Goal: Transaction & Acquisition: Purchase product/service

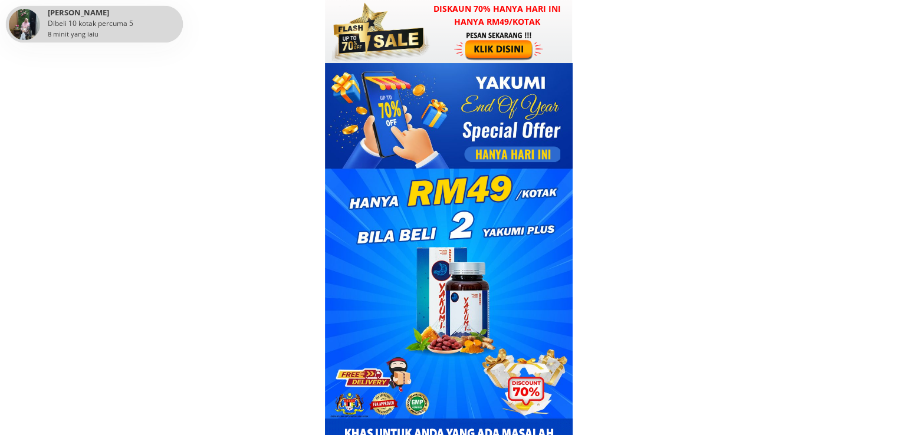
click at [520, 27] on h3 "Diskaun 70% hanya hari ini hanya RM49/kotak" at bounding box center [497, 15] width 150 height 27
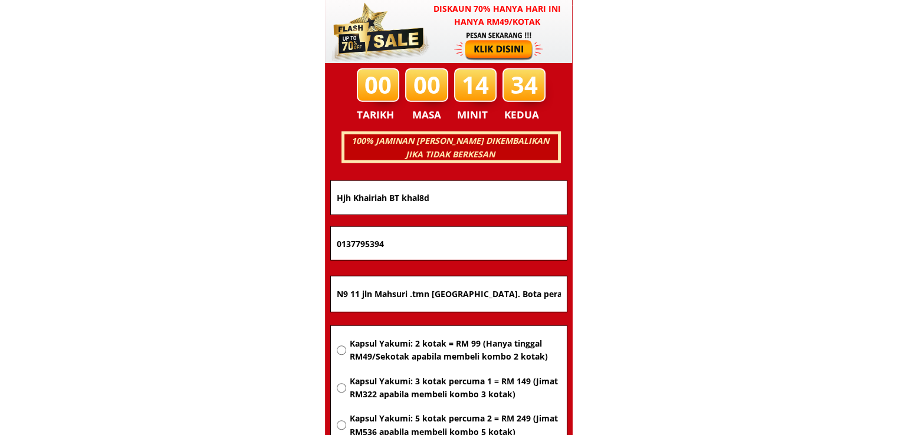
scroll to position [7560, 0]
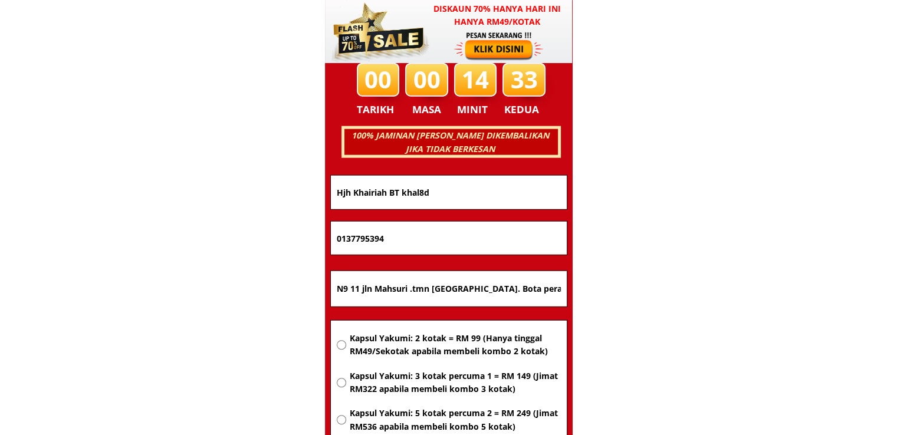
click at [553, 296] on input "N9 11 jln Mahsuri .tmn Indra barat. Bota perak" at bounding box center [449, 288] width 230 height 35
paste input "Petaling Jaya"
type input "Petaling Jaya"
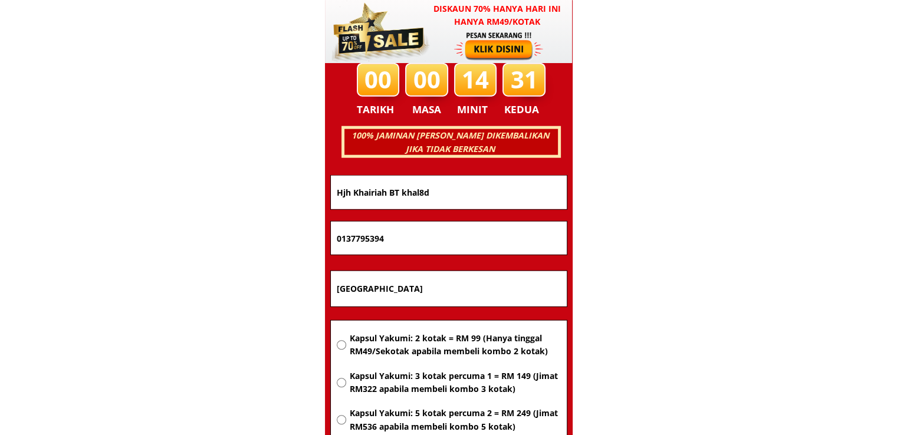
drag, startPoint x: 418, startPoint y: 240, endPoint x: 191, endPoint y: 245, distance: 226.6
paste input "43746488"
type input "0143746488"
drag, startPoint x: 453, startPoint y: 197, endPoint x: 182, endPoint y: 192, distance: 271.5
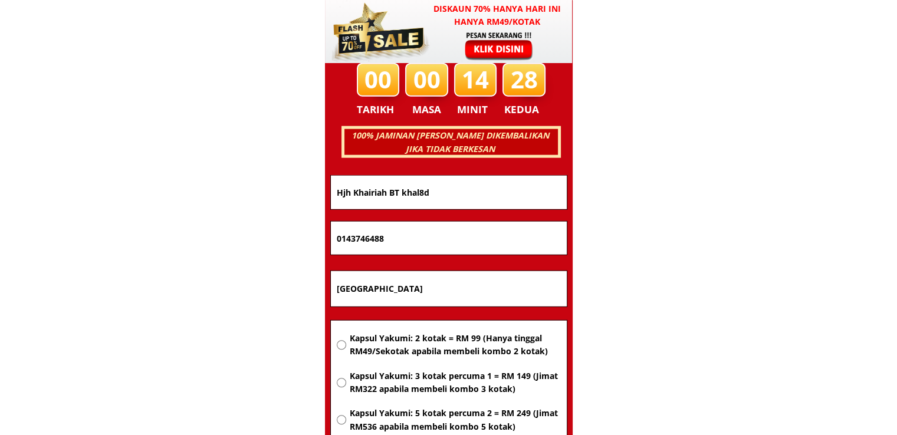
paste input "[PERSON_NAME]"
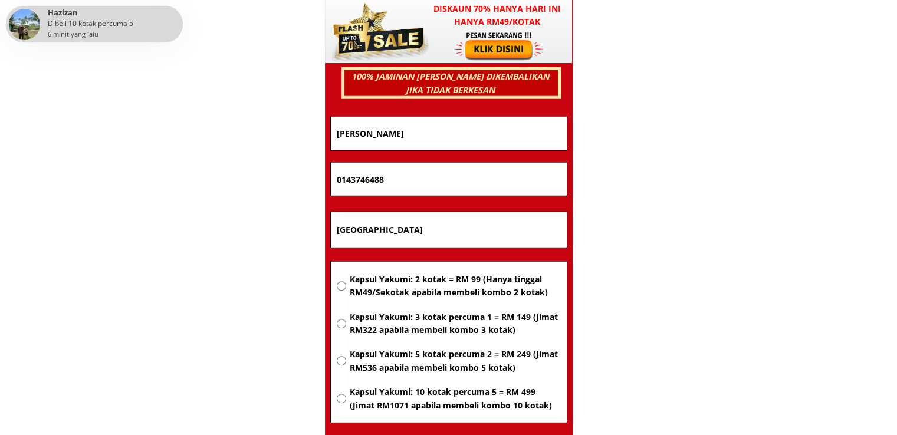
type input "[PERSON_NAME]"
click at [448, 287] on span "Kapsul Yakumi: 2 kotak = RM 99 (Hanya tinggal RM49/Sekotak apabila membeli komb…" at bounding box center [454, 286] width 211 height 27
radio input "true"
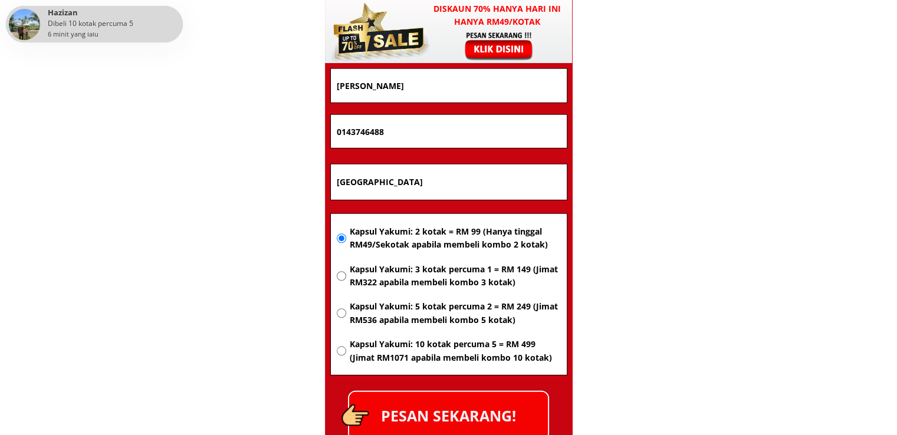
scroll to position [7737, 0]
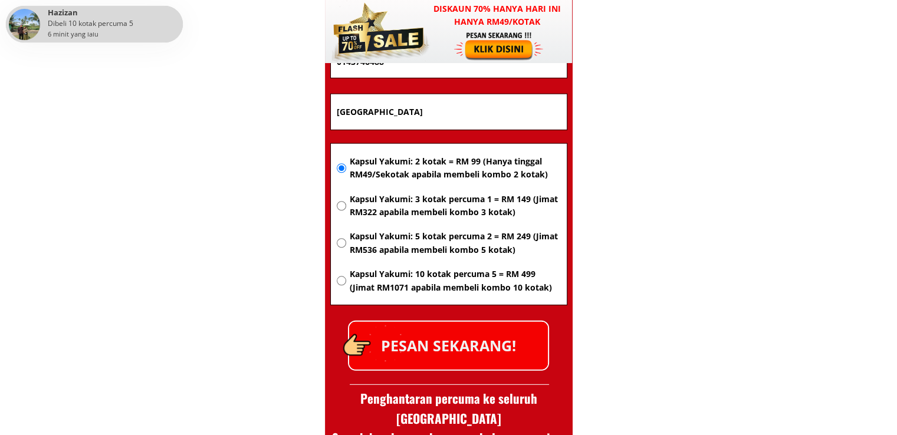
click at [489, 343] on p "PESAN SEKARANG!" at bounding box center [448, 346] width 199 height 48
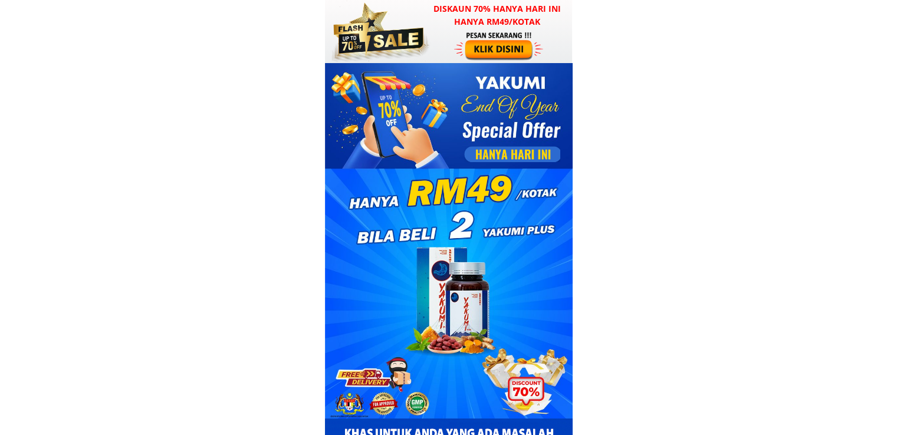
click at [477, 48] on div at bounding box center [499, 46] width 91 height 30
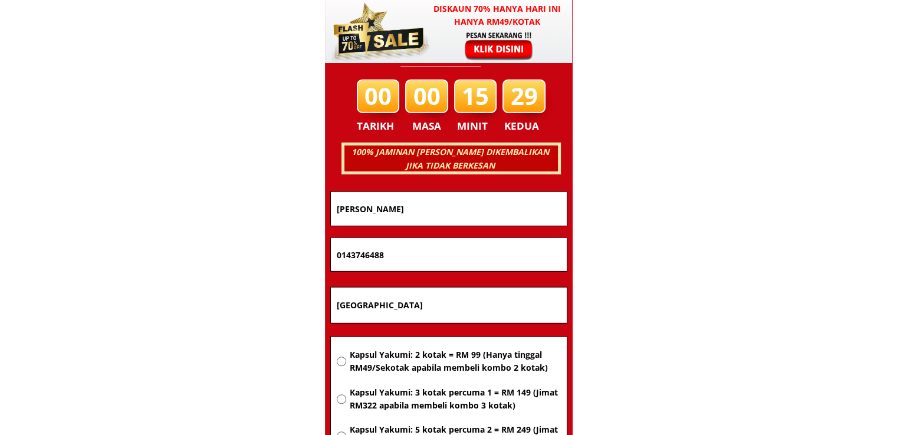
scroll to position [7560, 0]
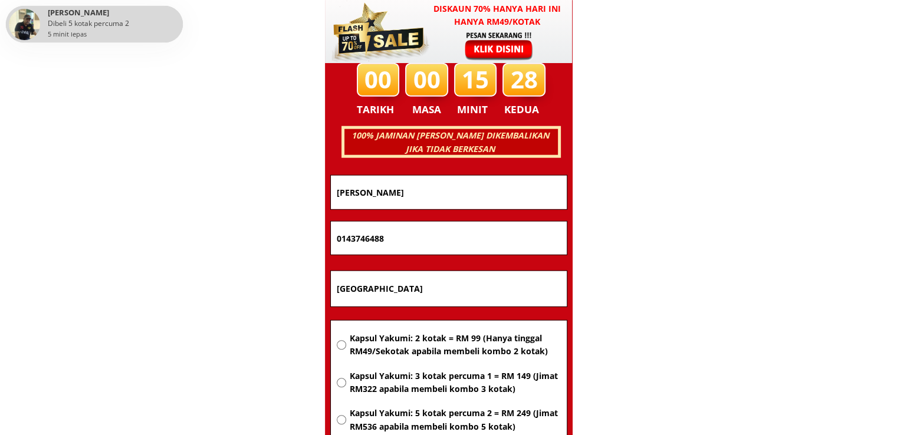
drag, startPoint x: 425, startPoint y: 282, endPoint x: 145, endPoint y: 288, distance: 280.3
paste input "74- C"
type input "74- C"
click at [463, 347] on span "Kapsul Yakumi: 2 kotak = RM 99 (Hanya tinggal RM49/Sekotak apabila membeli komb…" at bounding box center [454, 345] width 211 height 27
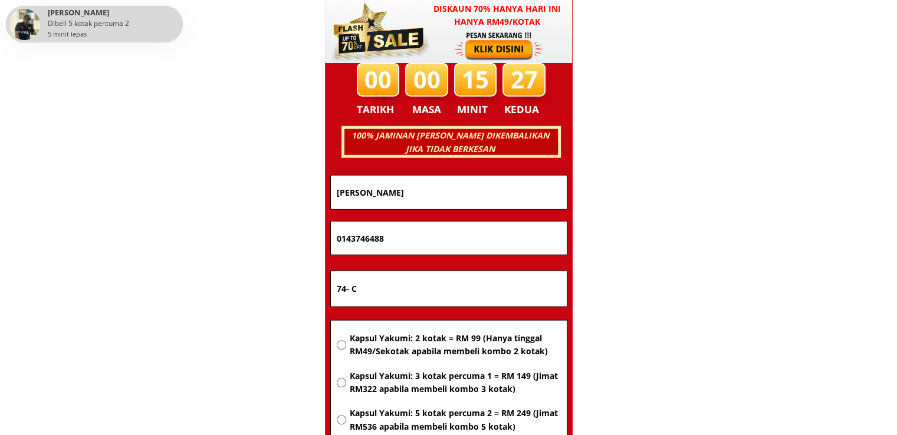
radio input "true"
drag, startPoint x: 434, startPoint y: 232, endPoint x: 107, endPoint y: 225, distance: 327.0
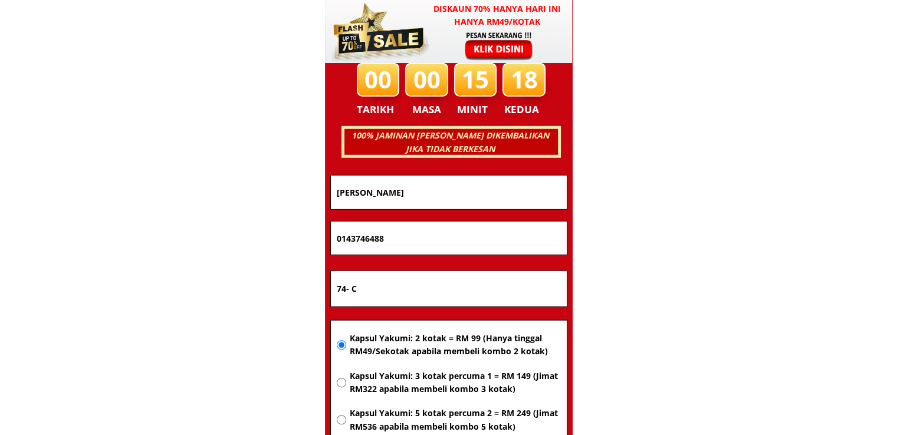
paste input "3-7093104"
click at [353, 240] on input "013-7093104" at bounding box center [449, 238] width 230 height 33
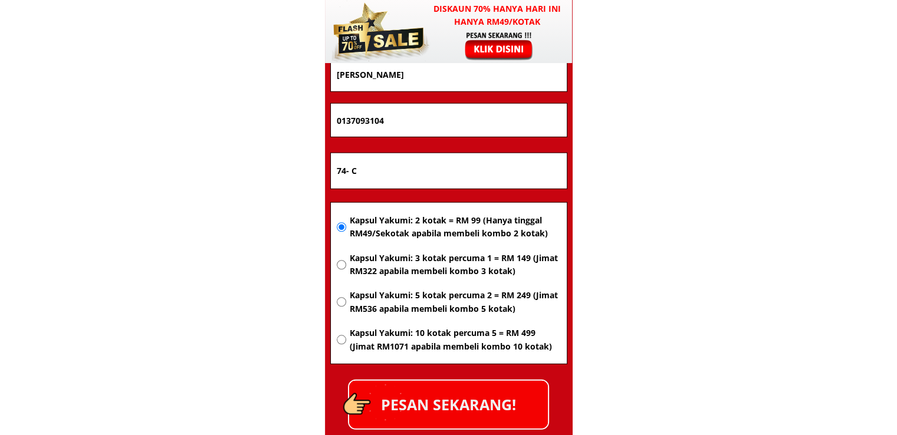
type input "0137093104"
click at [482, 402] on p "PESAN SEKARANG!" at bounding box center [448, 405] width 199 height 48
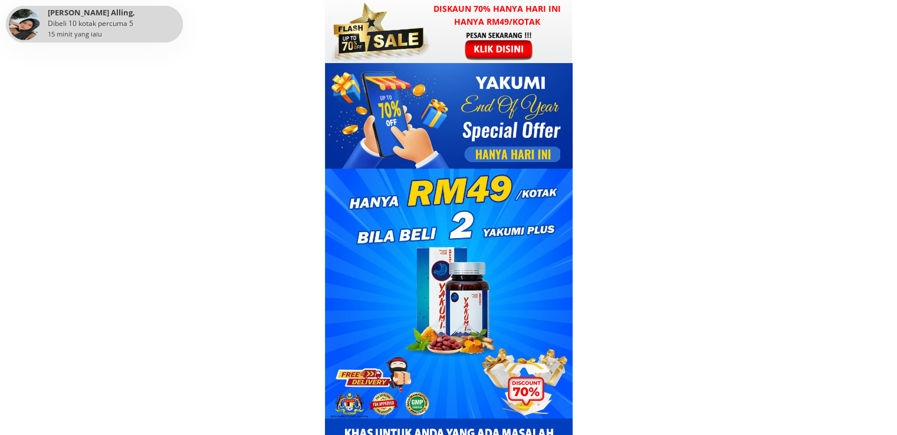
click at [537, 51] on div at bounding box center [499, 46] width 91 height 30
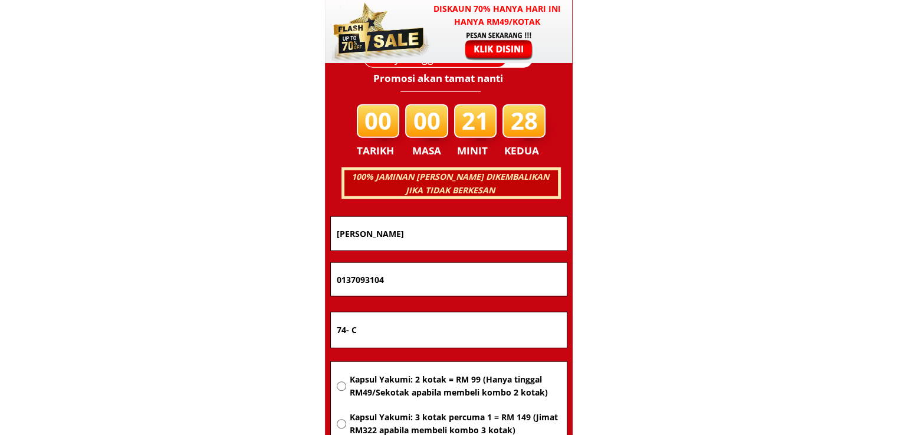
scroll to position [7560, 0]
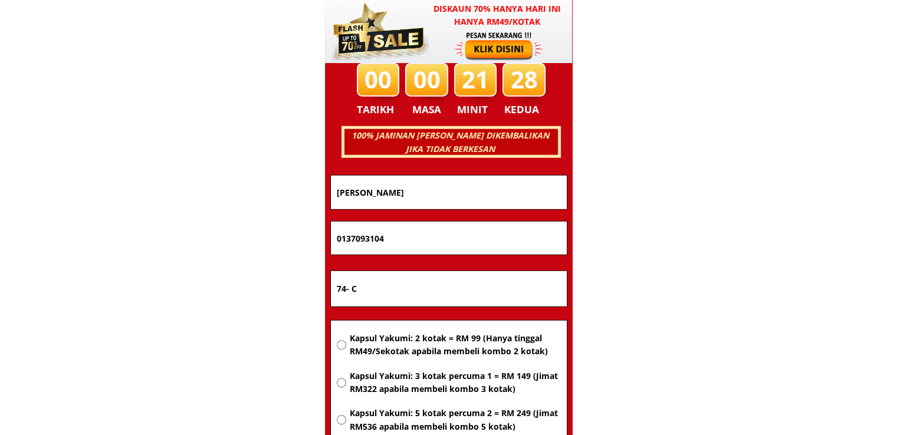
click at [516, 290] on input "74- C" at bounding box center [449, 288] width 230 height 35
paste input "No 6.NURSLY BEAUTY SALOON.94000 BAU.KUCHING [GEOGRAPHIC_DATA]"
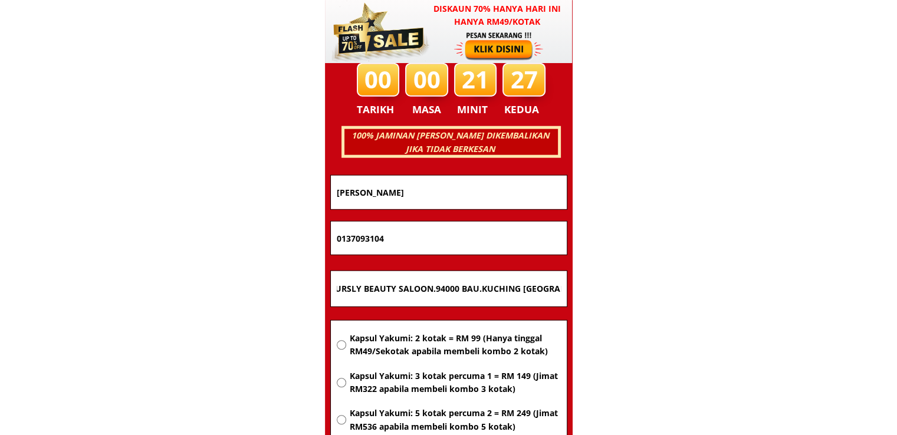
type input "No 6.NURSLY BEAUTY SALOON.94000 BAU.KUCHING [GEOGRAPHIC_DATA]"
click at [426, 344] on span "Kapsul Yakumi: 2 kotak = RM 99 (Hanya tinggal RM49/Sekotak apabila membeli komb…" at bounding box center [454, 345] width 211 height 27
radio input "true"
drag, startPoint x: 427, startPoint y: 234, endPoint x: 245, endPoint y: 234, distance: 182.3
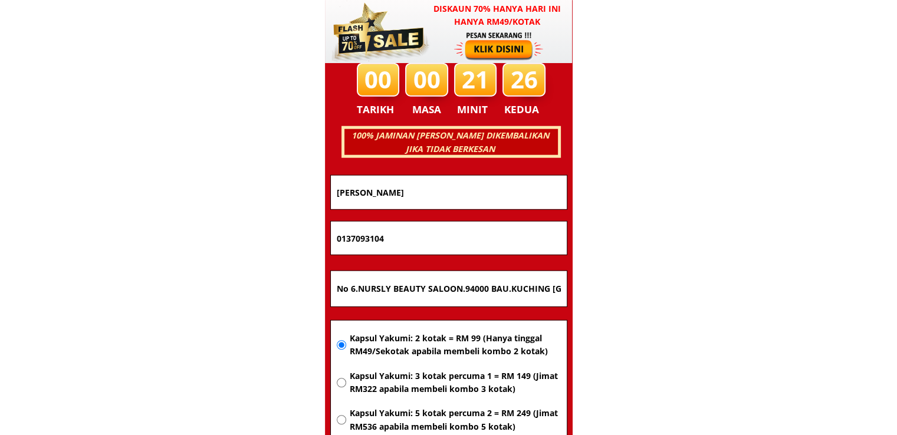
drag, startPoint x: 494, startPoint y: 199, endPoint x: 126, endPoint y: 198, distance: 368.2
paste input "Jijian anak jitiam"
type input "Jijian anak jitiam"
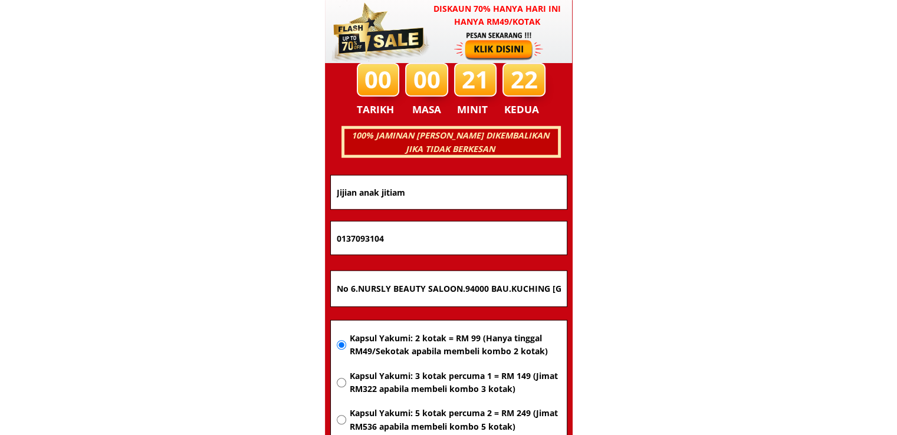
drag, startPoint x: 432, startPoint y: 239, endPoint x: 203, endPoint y: 237, distance: 228.9
paste input "112638720"
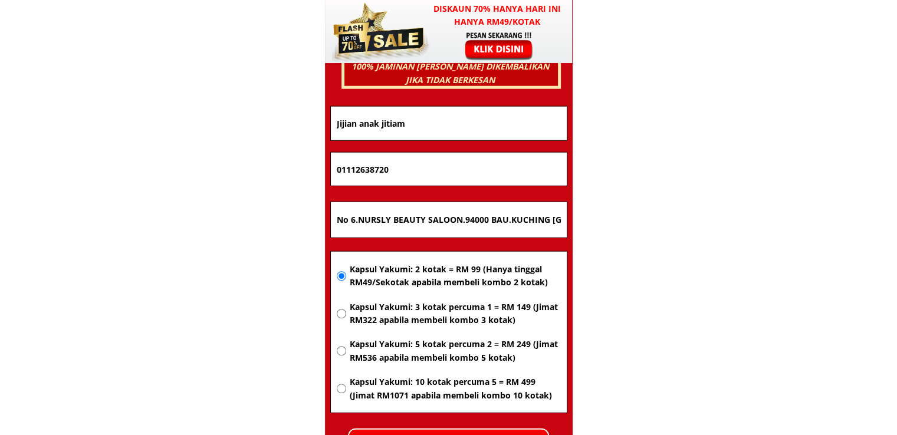
scroll to position [7737, 0]
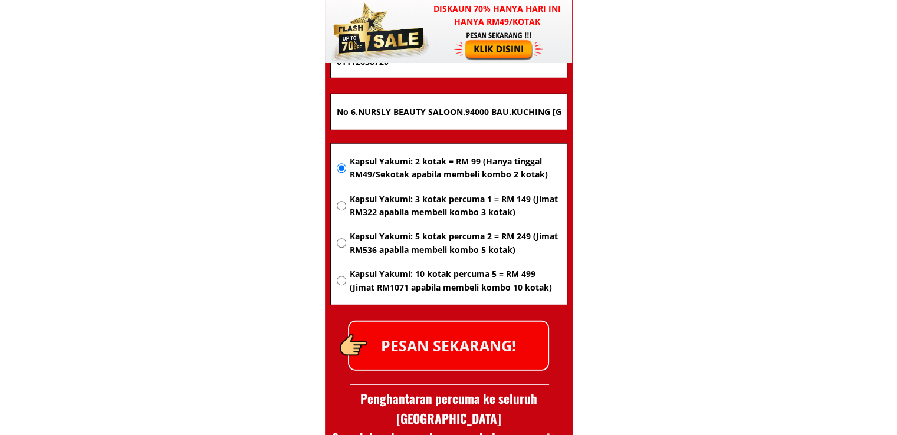
type input "01112638720"
click at [515, 359] on p "PESAN SEKARANG!" at bounding box center [448, 346] width 199 height 48
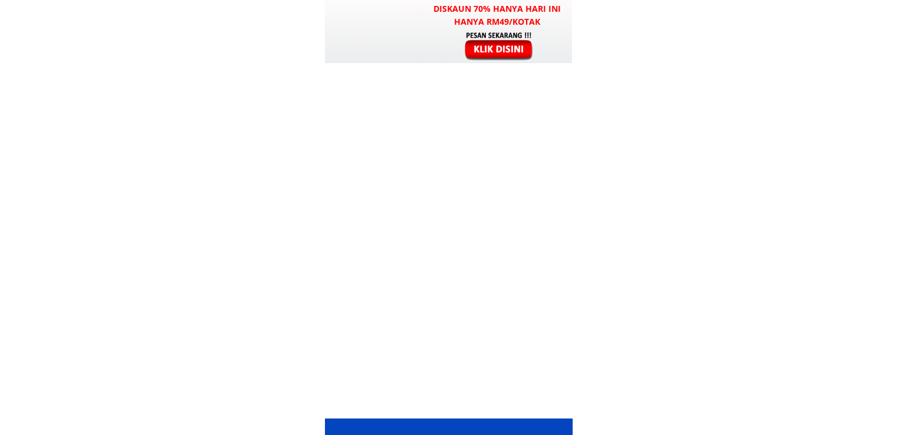
scroll to position [7737, 0]
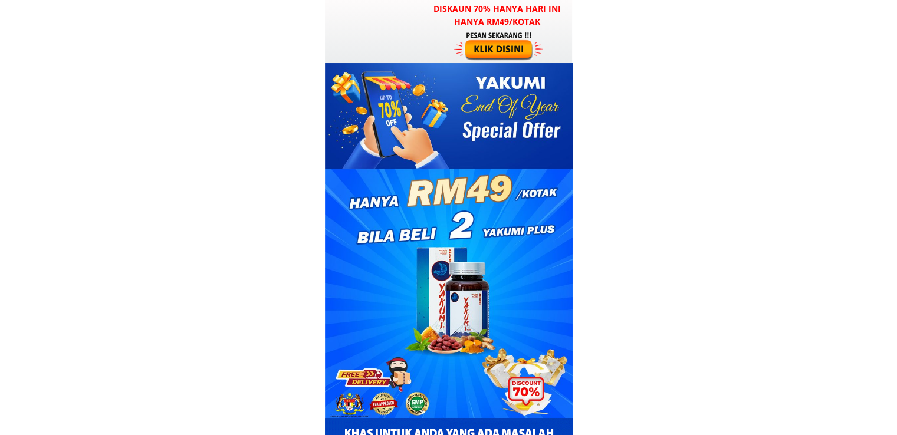
click at [456, 43] on div at bounding box center [499, 46] width 91 height 30
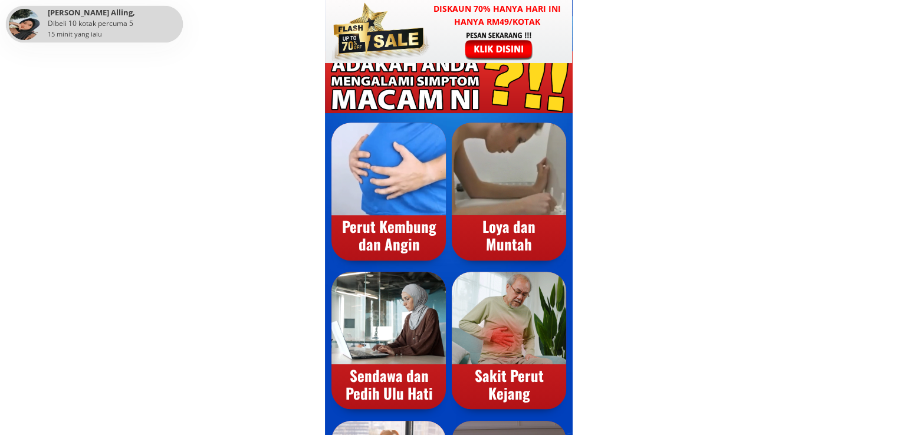
scroll to position [7560, 0]
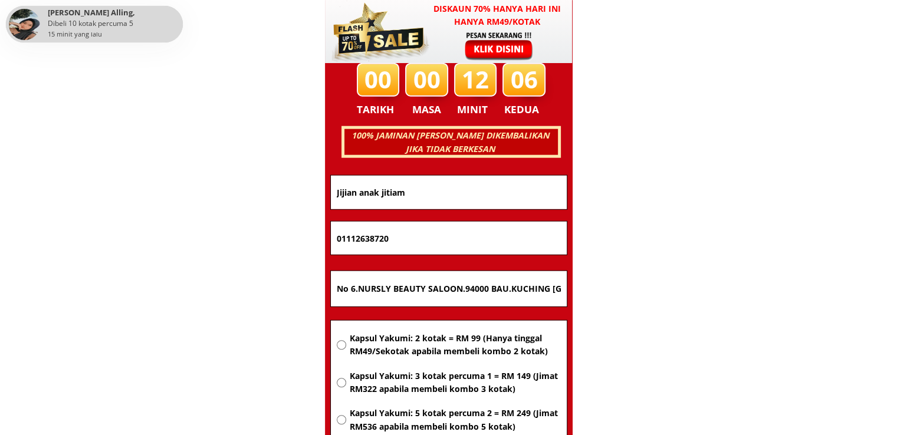
click at [538, 55] on div at bounding box center [499, 46] width 91 height 30
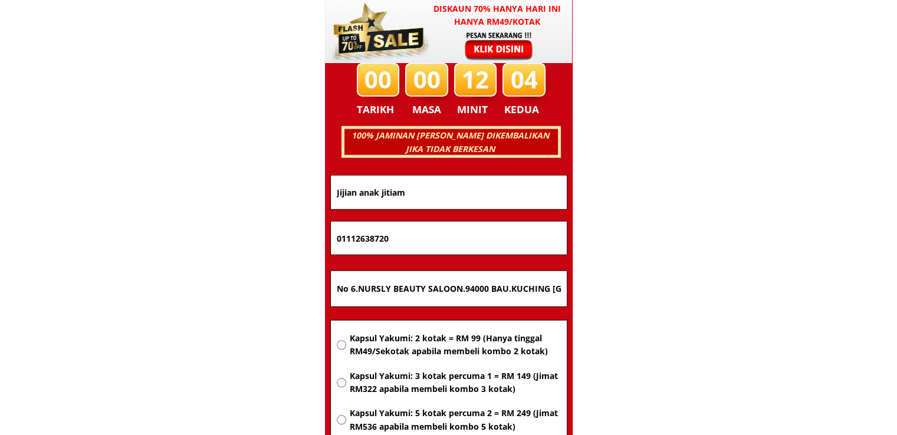
drag, startPoint x: 303, startPoint y: 182, endPoint x: 129, endPoint y: 189, distance: 174.2
paste input "Nuriza bte wahab"
type input "Nuriza bte wahab"
drag, startPoint x: 427, startPoint y: 237, endPoint x: 137, endPoint y: 228, distance: 290.4
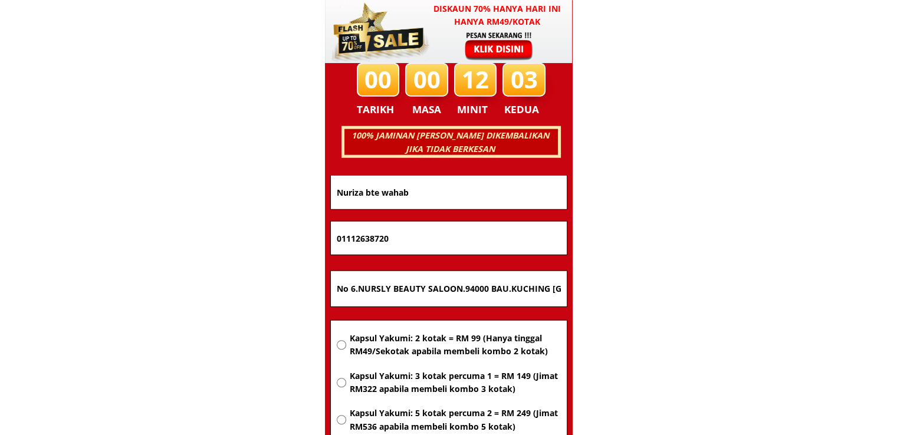
paste input "95026577"
type input "0195026577"
click at [422, 293] on input "No 6.NURSLY BEAUTY SALOON.94000 BAU.KUCHING [GEOGRAPHIC_DATA]" at bounding box center [449, 288] width 230 height 35
paste input "2478 Guchill 7.18000 kuala krai kelantan."
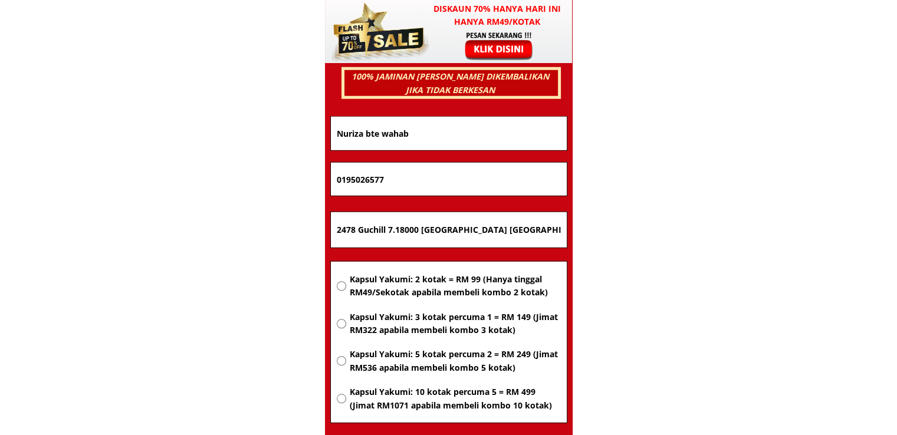
type input "2478 Guchill 7.18000 kuala krai kelantan."
click at [450, 285] on span "Kapsul Yakumi: 2 kotak = RM 99 (Hanya tinggal RM49/Sekotak apabila membeli komb…" at bounding box center [454, 286] width 211 height 27
radio input "true"
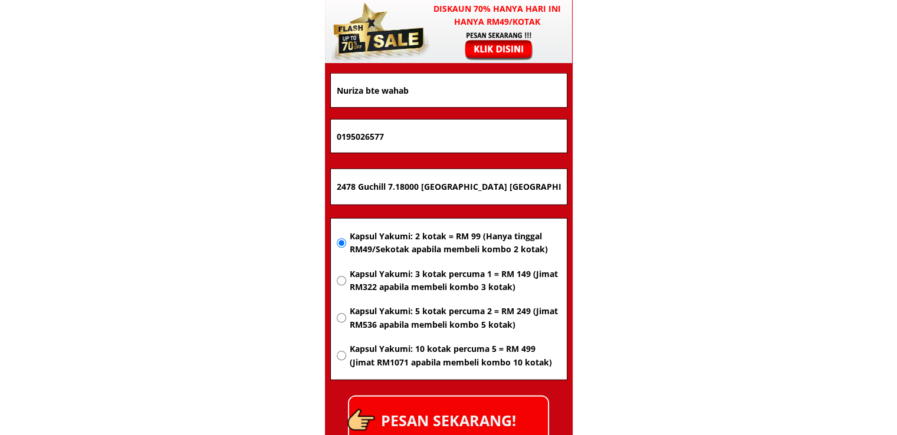
scroll to position [7737, 0]
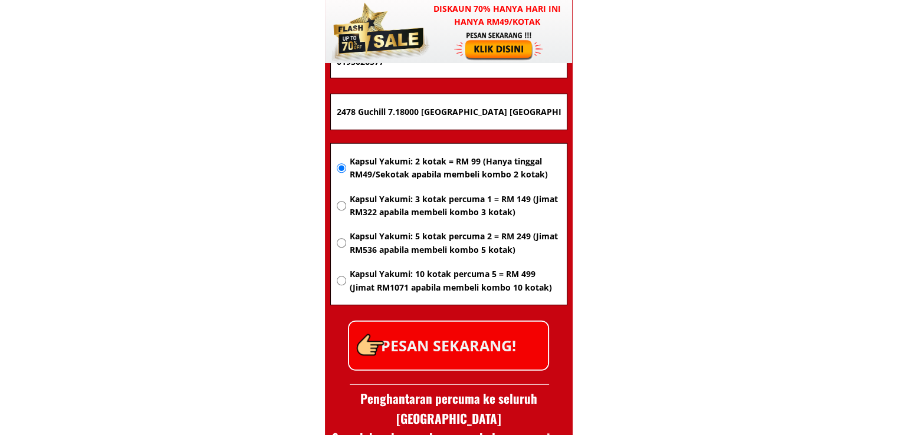
click at [483, 346] on p "PESAN SEKARANG!" at bounding box center [448, 346] width 199 height 48
